Goal: Task Accomplishment & Management: Use online tool/utility

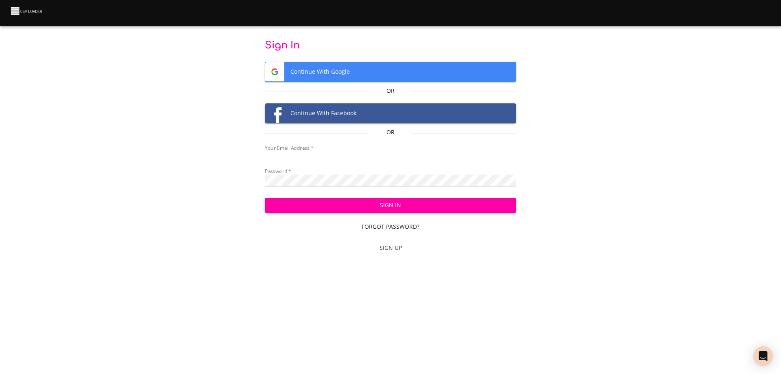
type input "[EMAIL_ADDRESS][DOMAIN_NAME]"
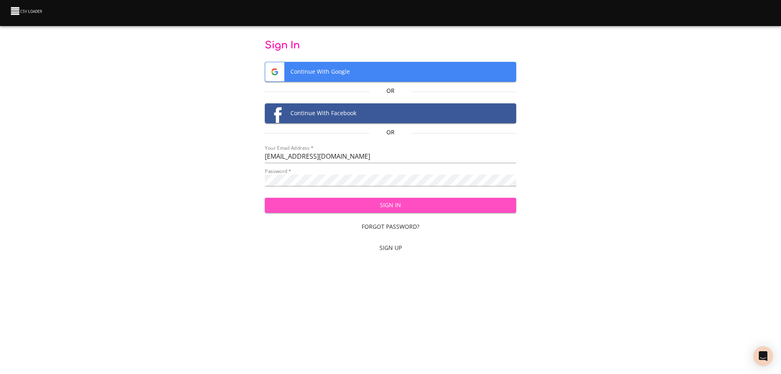
click at [366, 203] on span "Sign In" at bounding box center [390, 205] width 239 height 10
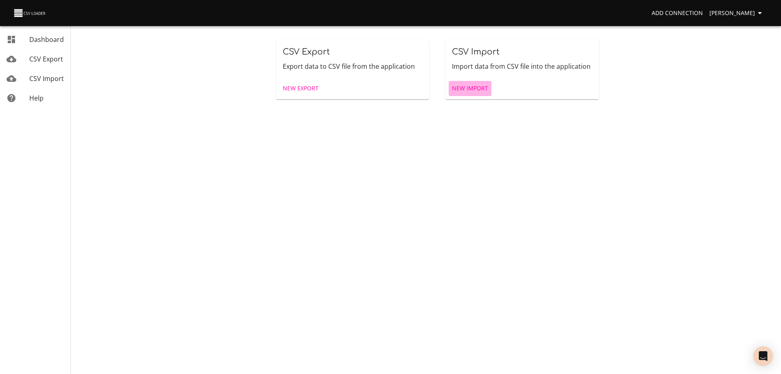
click at [486, 88] on span "New Import" at bounding box center [470, 88] width 36 height 10
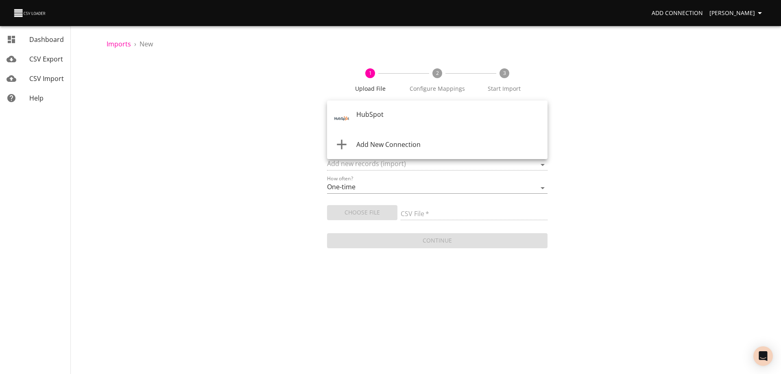
click at [414, 116] on body "Add Connection [PERSON_NAME] Dashboard CSV Export CSV Import Help Imports › New…" at bounding box center [390, 187] width 781 height 374
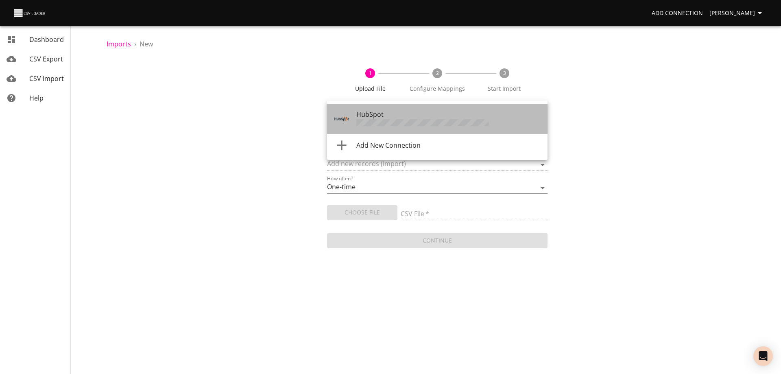
click at [396, 128] on li "HubSpot" at bounding box center [437, 119] width 221 height 30
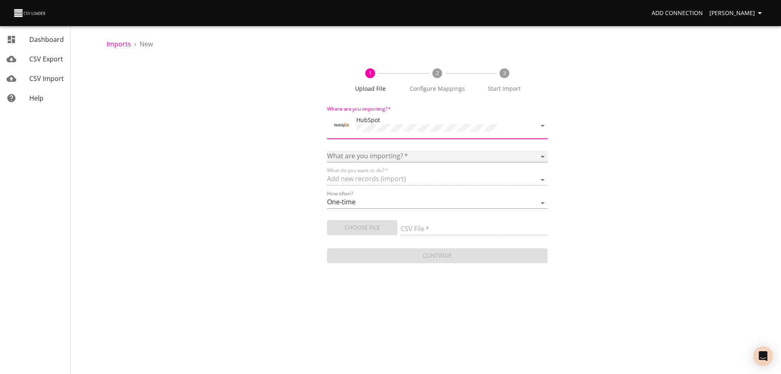
click at [386, 156] on select "Calls Companies Contacts Deals Emails Line items Meetings Notes Products Tasks …" at bounding box center [437, 157] width 221 height 12
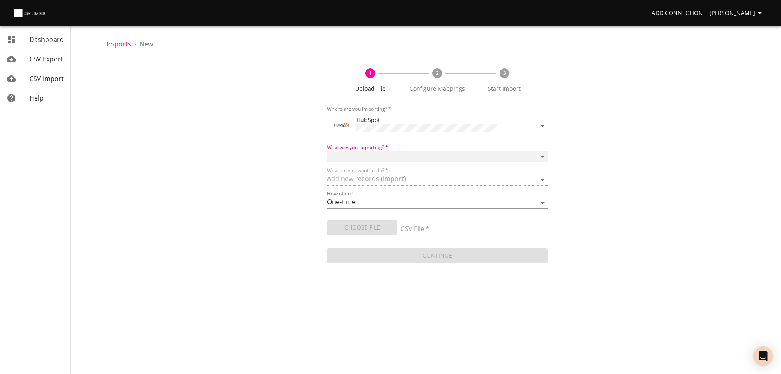
select select "deals"
click at [327, 151] on select "Calls Companies Contacts Deals Emails Line items Meetings Notes Products Tasks …" at bounding box center [437, 157] width 221 height 12
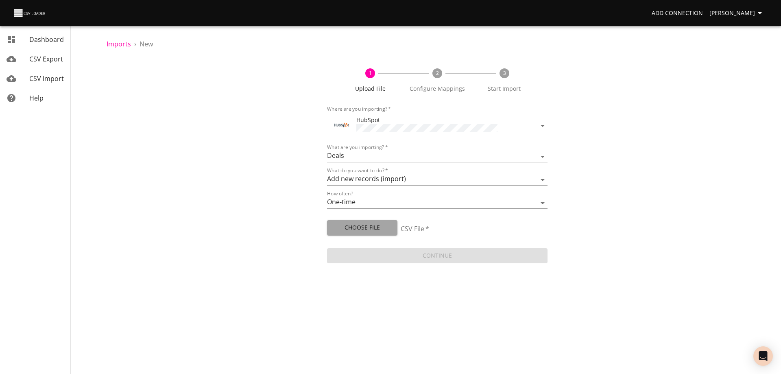
click at [362, 225] on span "Choose File" at bounding box center [362, 228] width 57 height 10
type input "Doctor Daily Sales 09172025.csv"
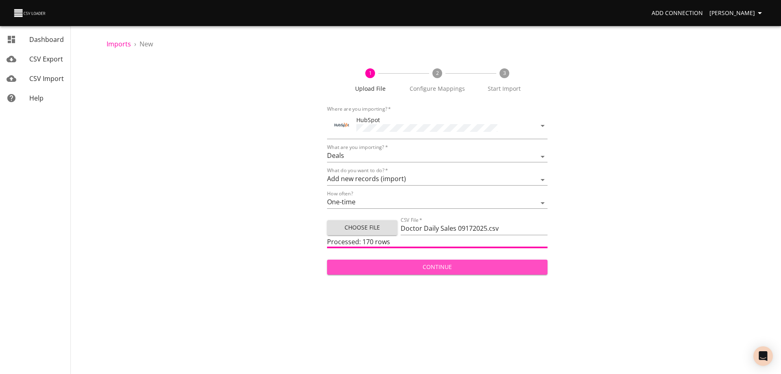
click at [445, 265] on span "Continue" at bounding box center [438, 267] width 208 height 10
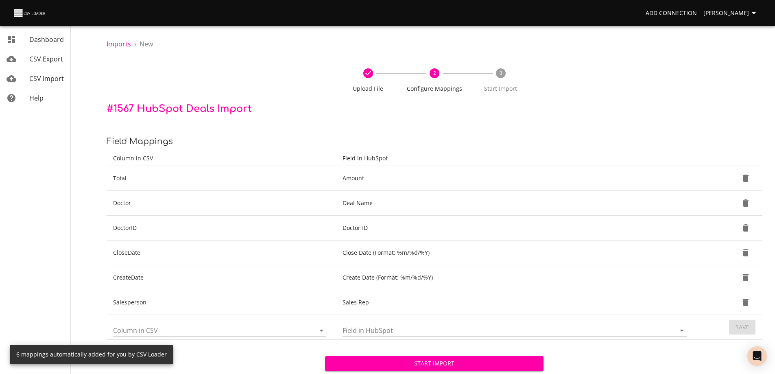
click at [437, 364] on span "Start Import" at bounding box center [435, 364] width 206 height 10
